Goal: Transaction & Acquisition: Purchase product/service

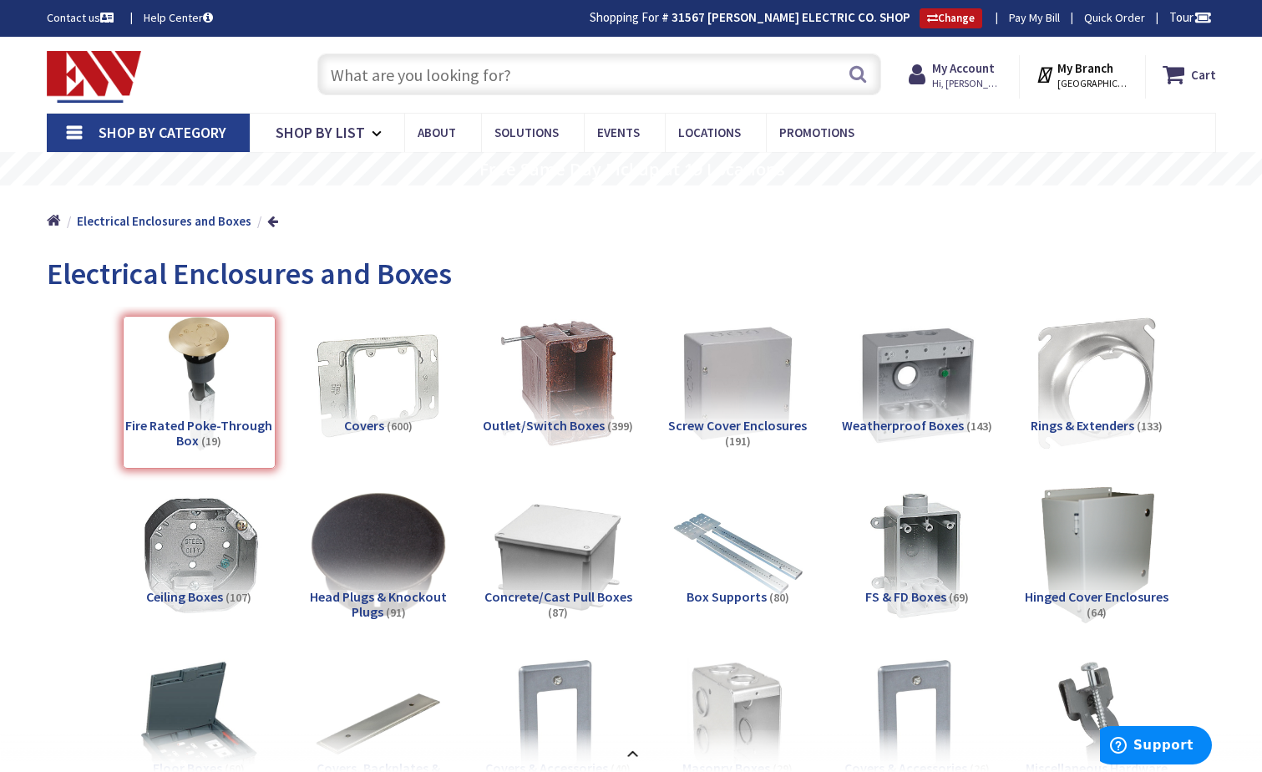
click at [448, 81] on input "text" at bounding box center [599, 74] width 564 height 42
paste input "STRUT 1-5/8"X1-5/8" 12GA GALV SLOTTED CHANNEL 10'"
type input "STRUT 1-5/8"X1-5/8" 12GA GALV SLOTTED CHANNEL 10'"
click at [859, 78] on button "Search" at bounding box center [858, 74] width 22 height 38
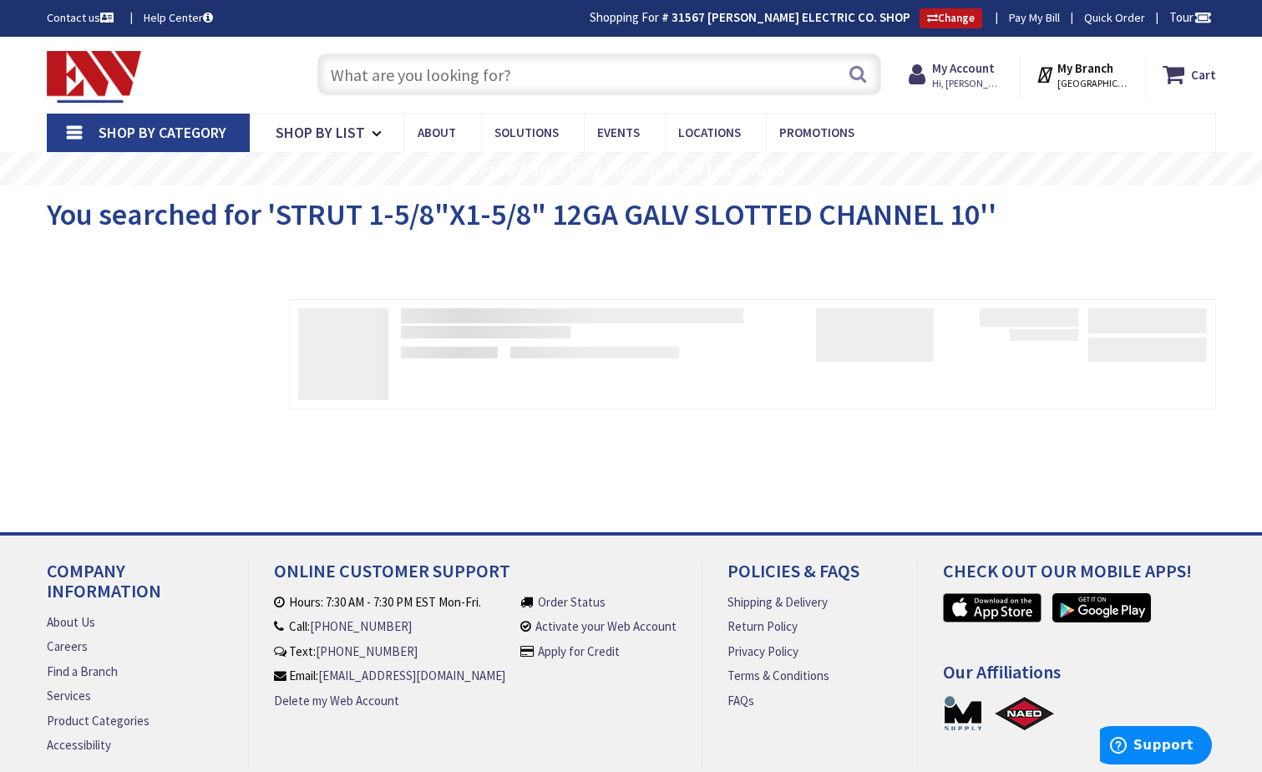
click at [365, 74] on input "text" at bounding box center [599, 74] width 564 height 42
paste input "STRUT 1-5/8"X1-5/8" 12GA GALV SLOTTED CHANNEL 10'"
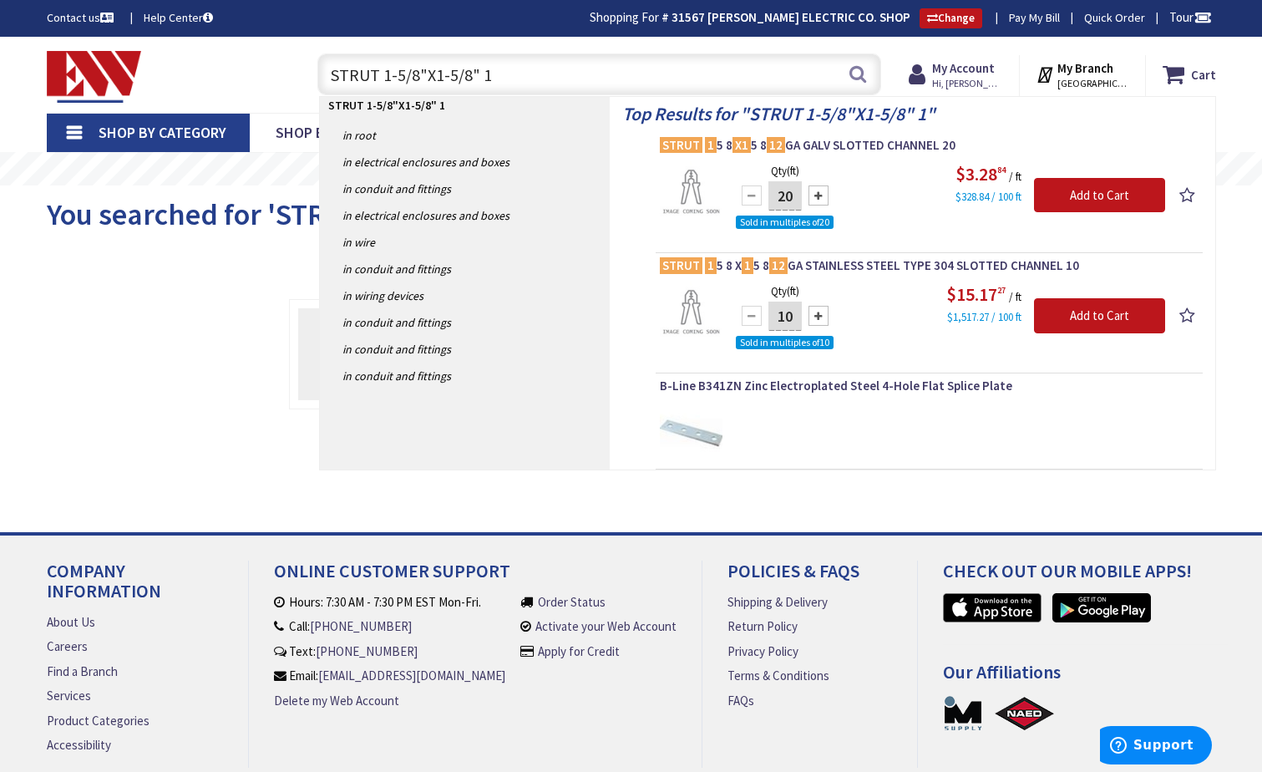
type input "STRUT 1-5/8"X1-5/8""
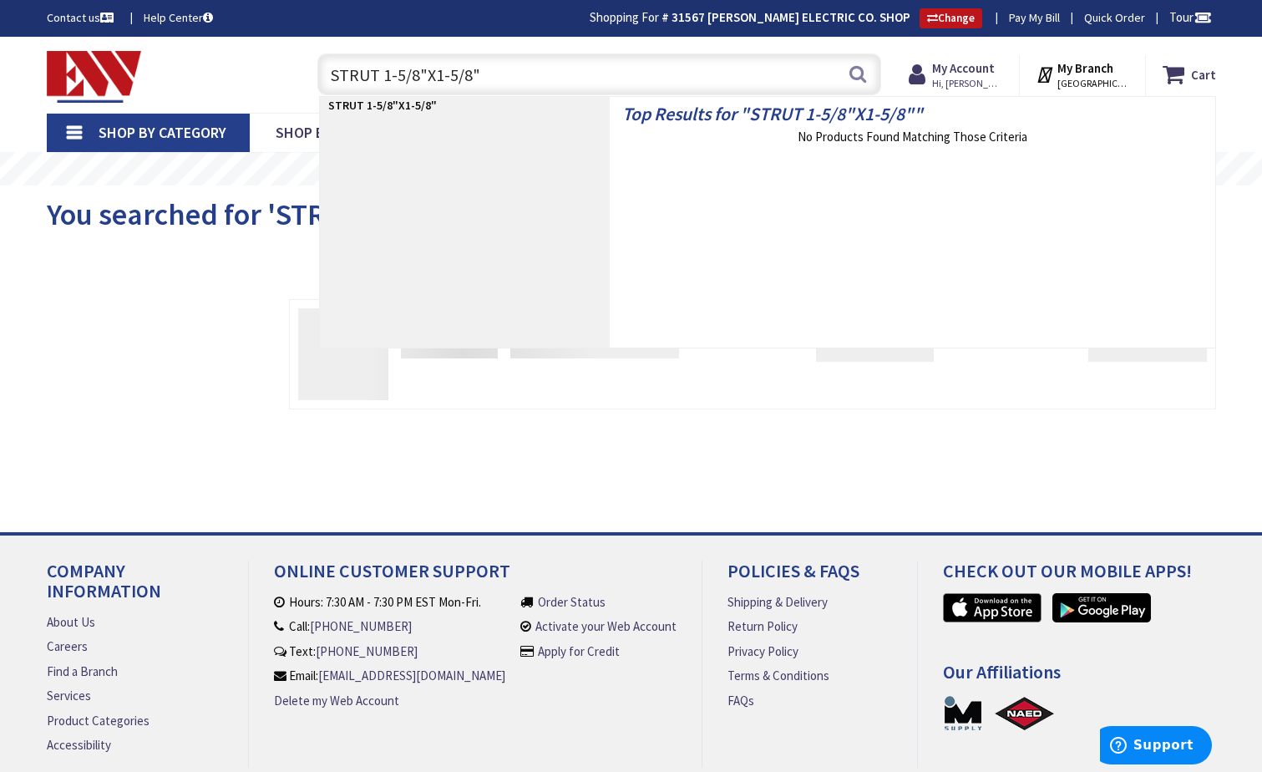
drag, startPoint x: 500, startPoint y: 68, endPoint x: 307, endPoint y: 75, distance: 193.0
click at [307, 75] on div "STRUT 1-5/8"X1-5/8" STRUT 1-5/8"X1-5/8" Search" at bounding box center [594, 73] width 597 height 53
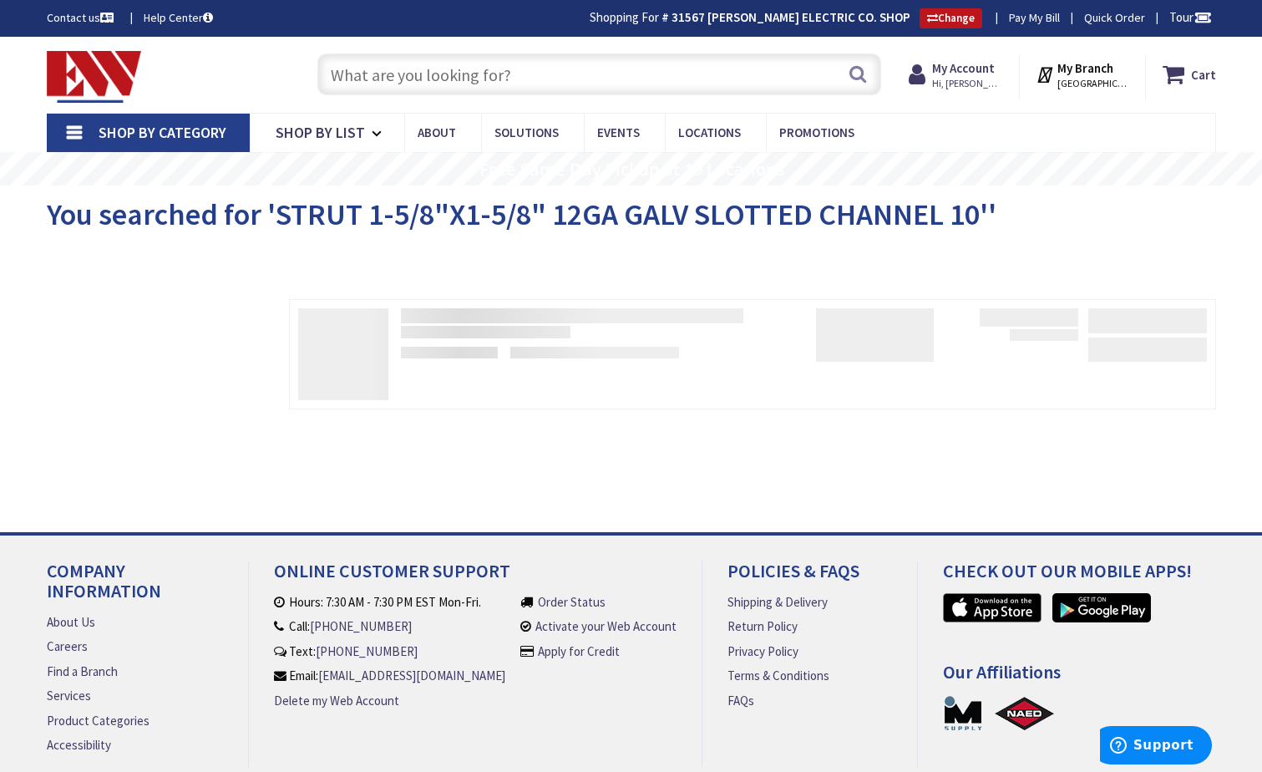
paste input "STRUT 1-5/8"X1-5/8" 12GA GALV SLOTTED CHANNEL 10'"
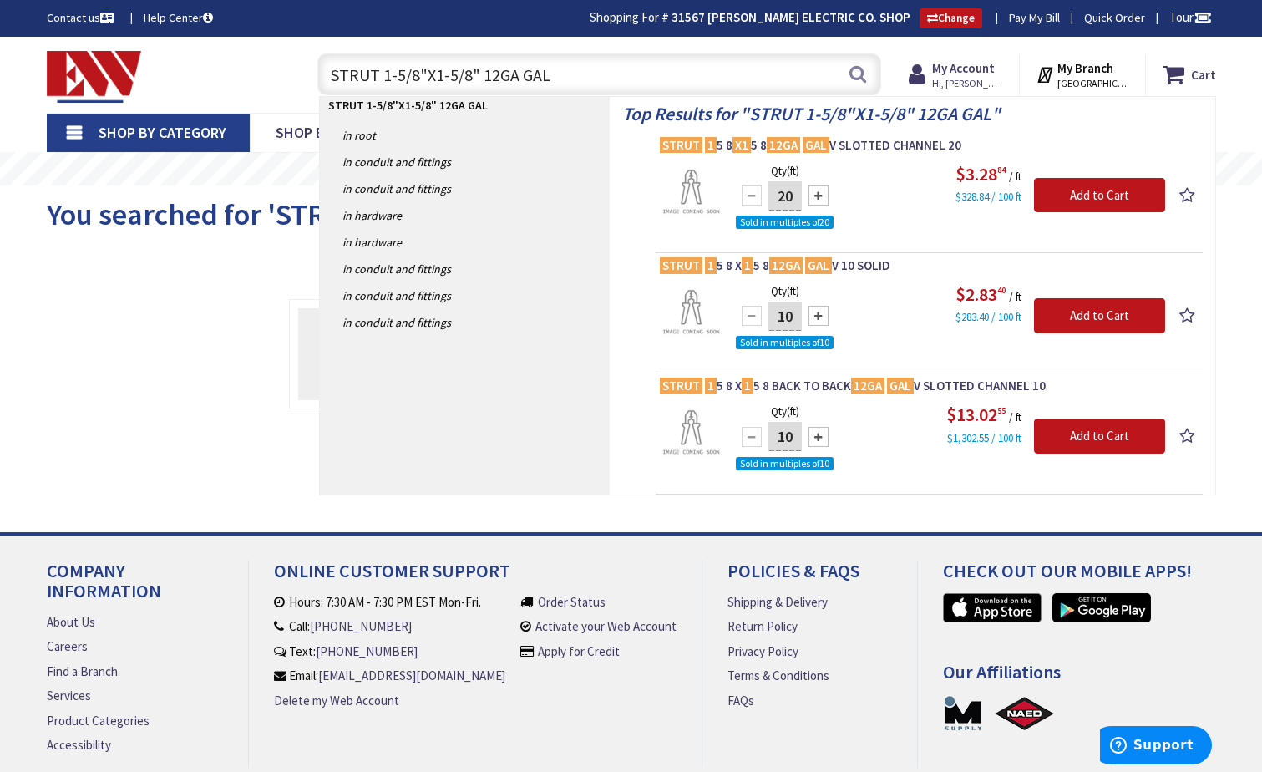
type input "STRUT 1-5/8"X1-5/8" 12GA GAL"
click at [822, 318] on div at bounding box center [818, 316] width 20 height 20
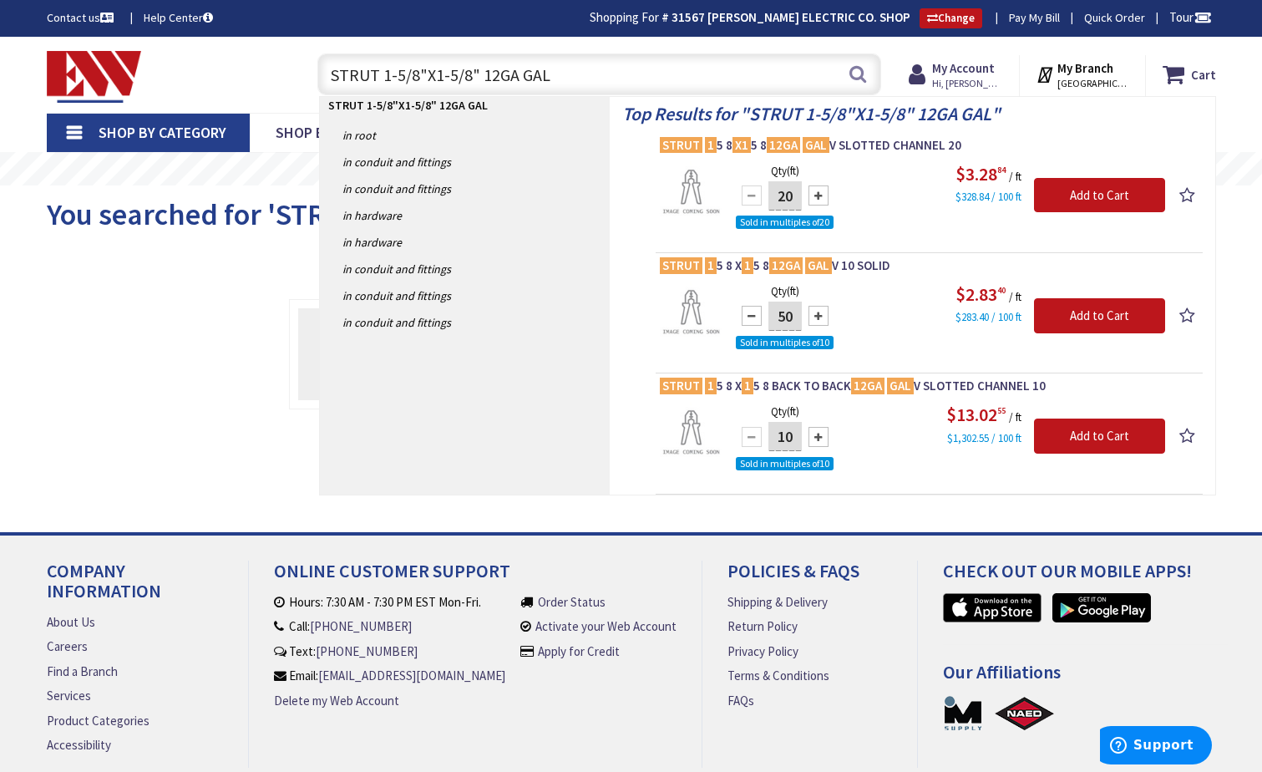
click at [822, 318] on div at bounding box center [818, 316] width 20 height 20
type input "80"
click at [1054, 312] on input "Add to Cart" at bounding box center [1099, 315] width 131 height 35
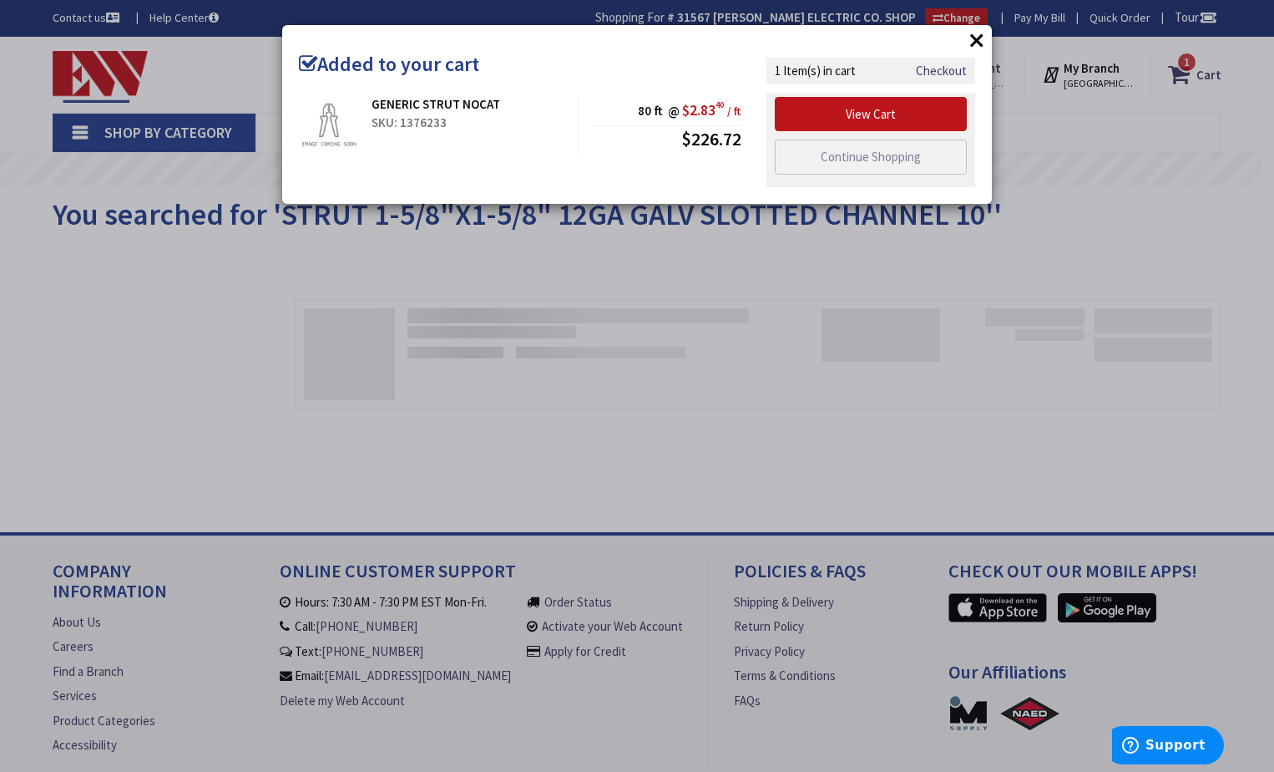
click at [974, 42] on button "×" at bounding box center [976, 40] width 25 height 25
